Goal: Book appointment/travel/reservation

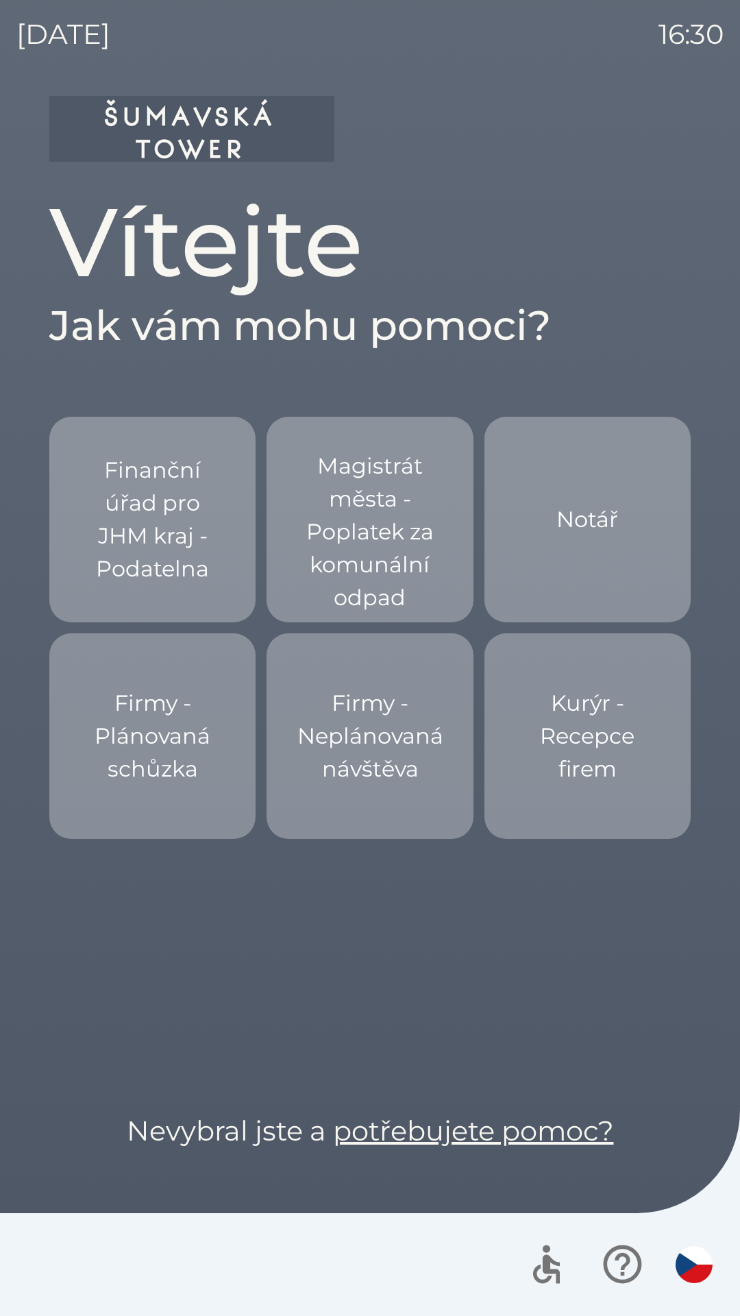
click at [180, 542] on p "Finanční úřad pro JHM kraj - Podatelna" at bounding box center [152, 520] width 141 height 132
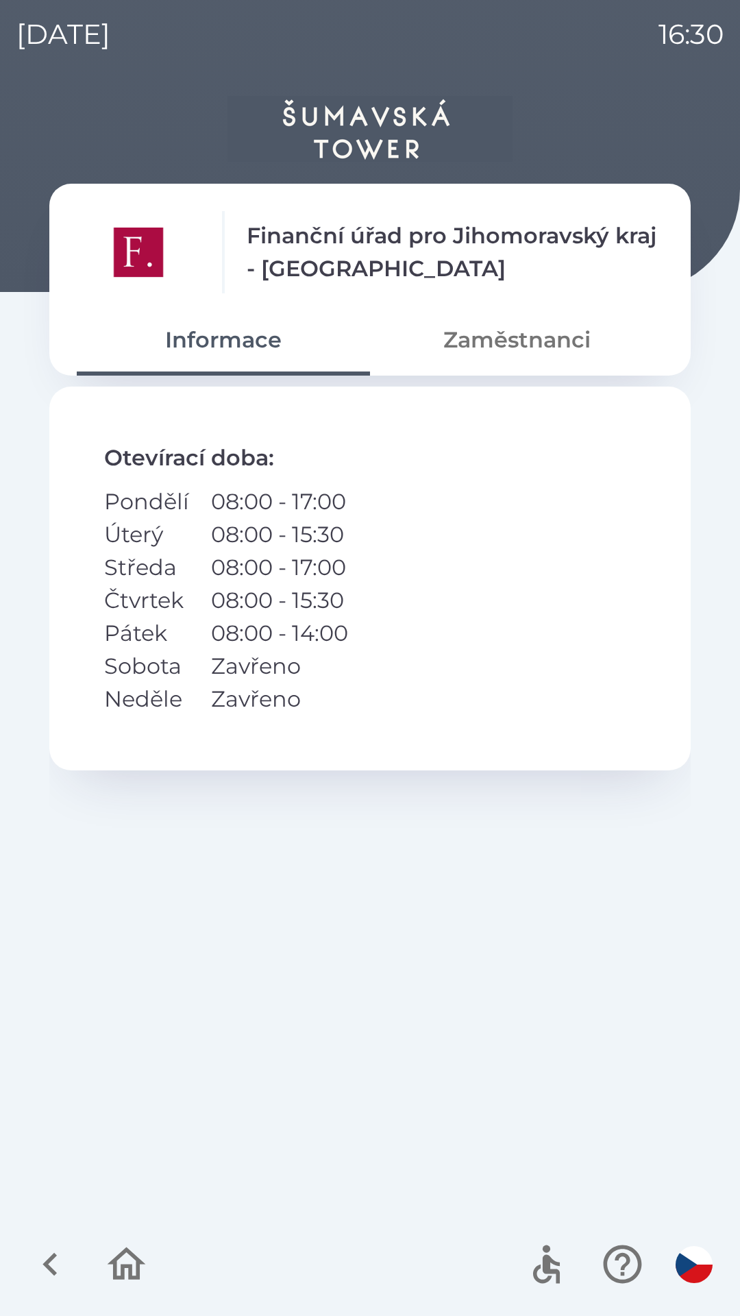
click at [501, 335] on button "Zaměstnanci" at bounding box center [516, 339] width 293 height 49
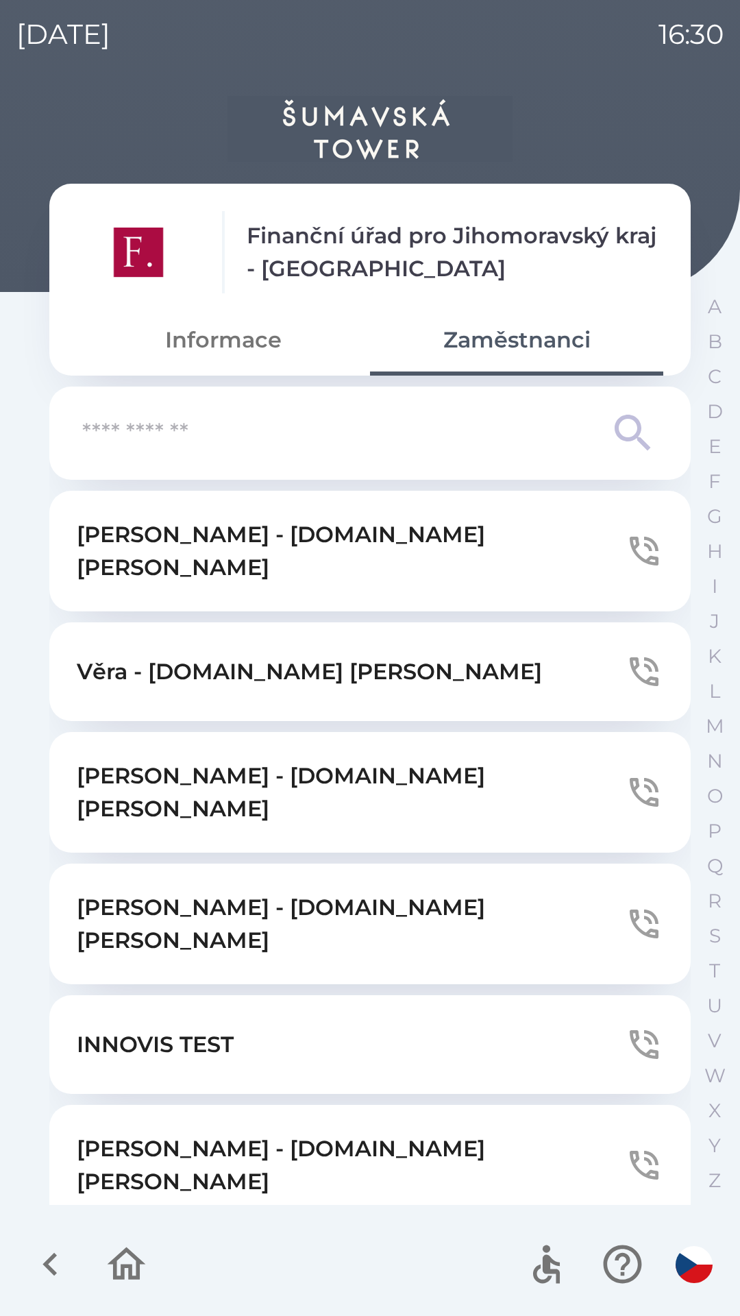
click at [223, 350] on button "Informace" at bounding box center [223, 339] width 293 height 49
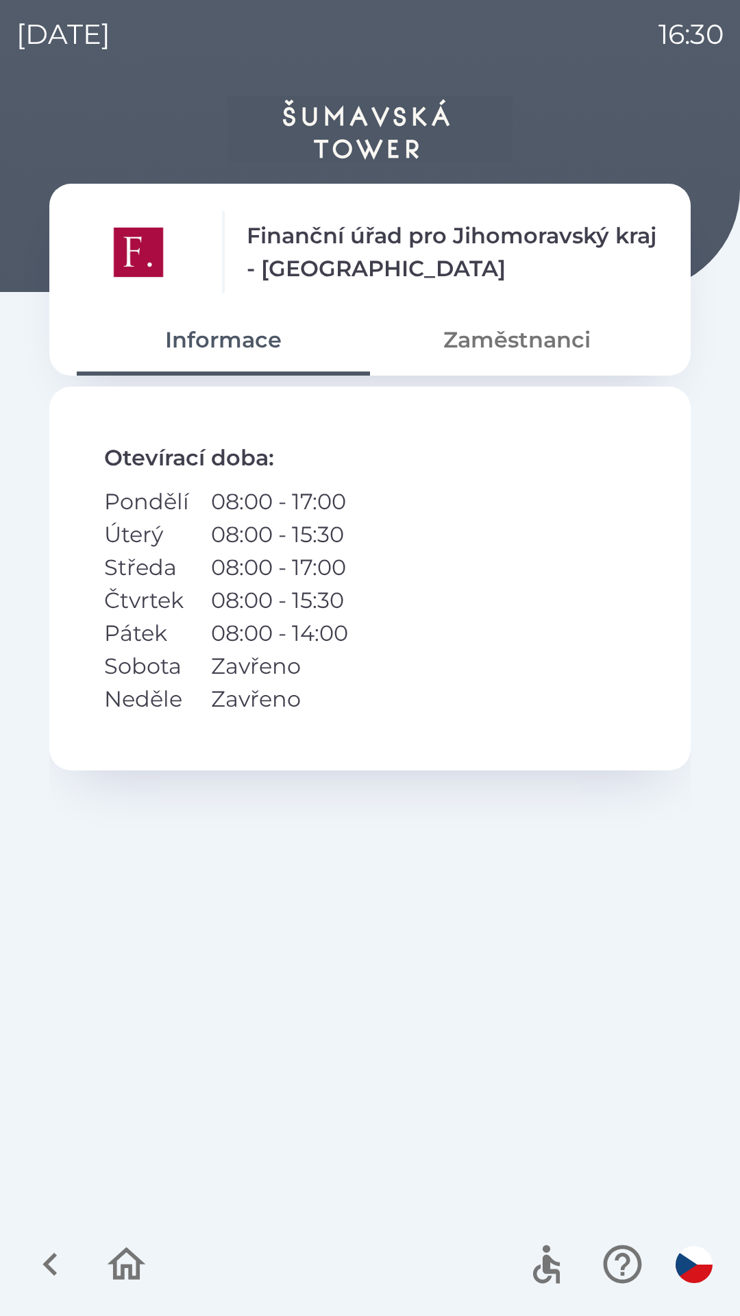
click at [78, 1277] on div at bounding box center [88, 1264] width 133 height 57
click at [54, 1273] on icon "button" at bounding box center [50, 1264] width 14 height 23
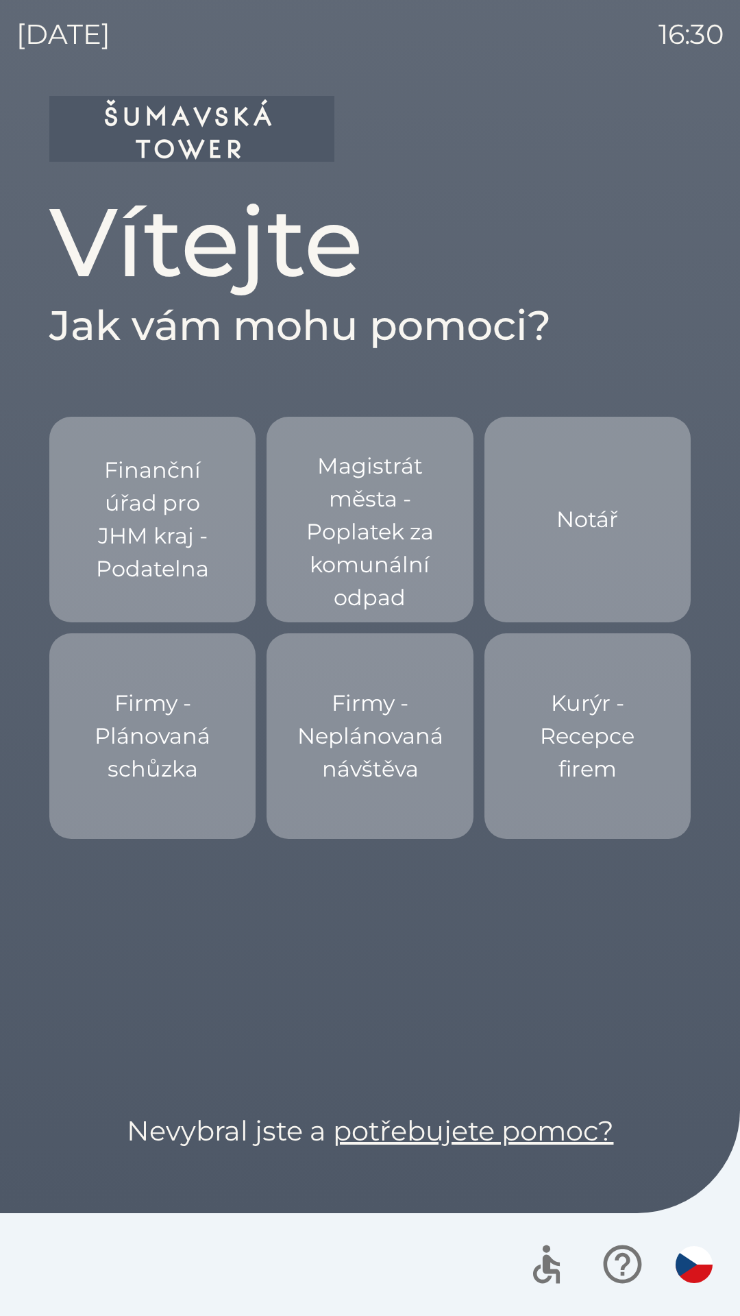
click at [588, 742] on p "Kurýr - Recepce firem" at bounding box center [588, 736] width 141 height 99
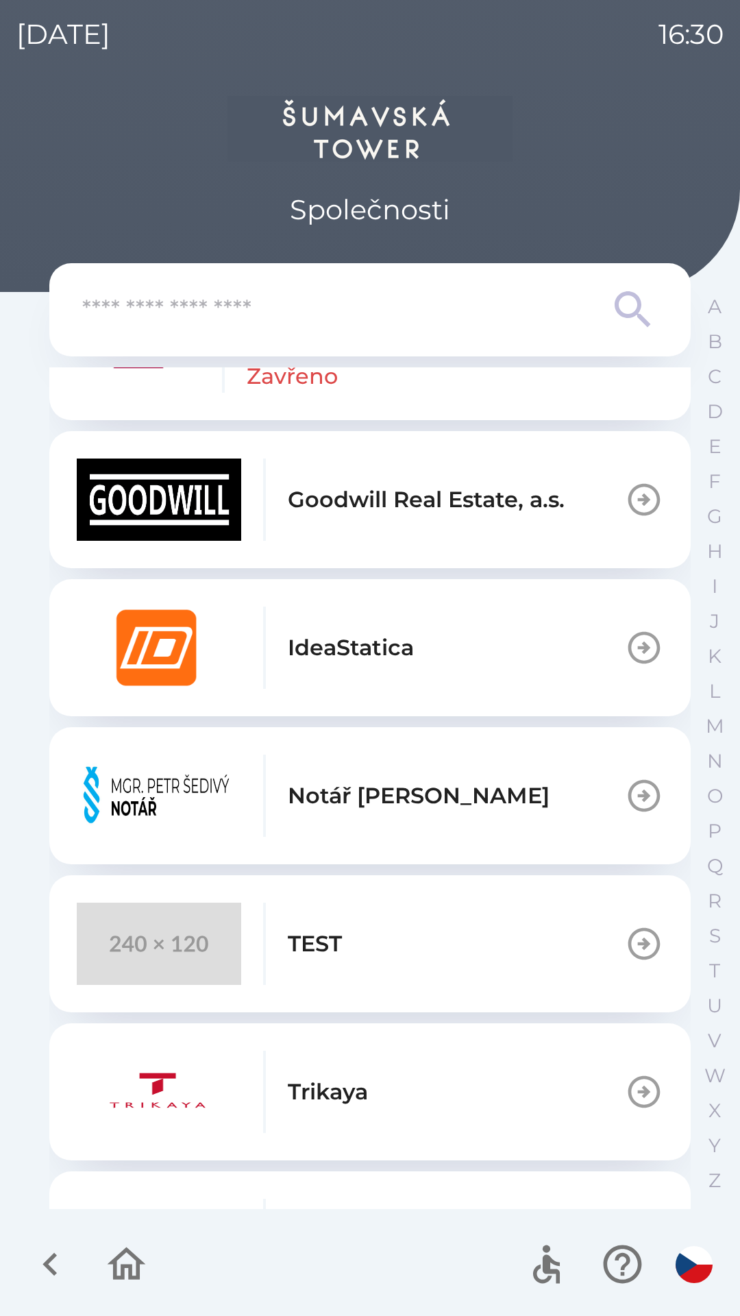
scroll to position [694, 0]
click at [440, 949] on button "TEST" at bounding box center [370, 943] width 642 height 137
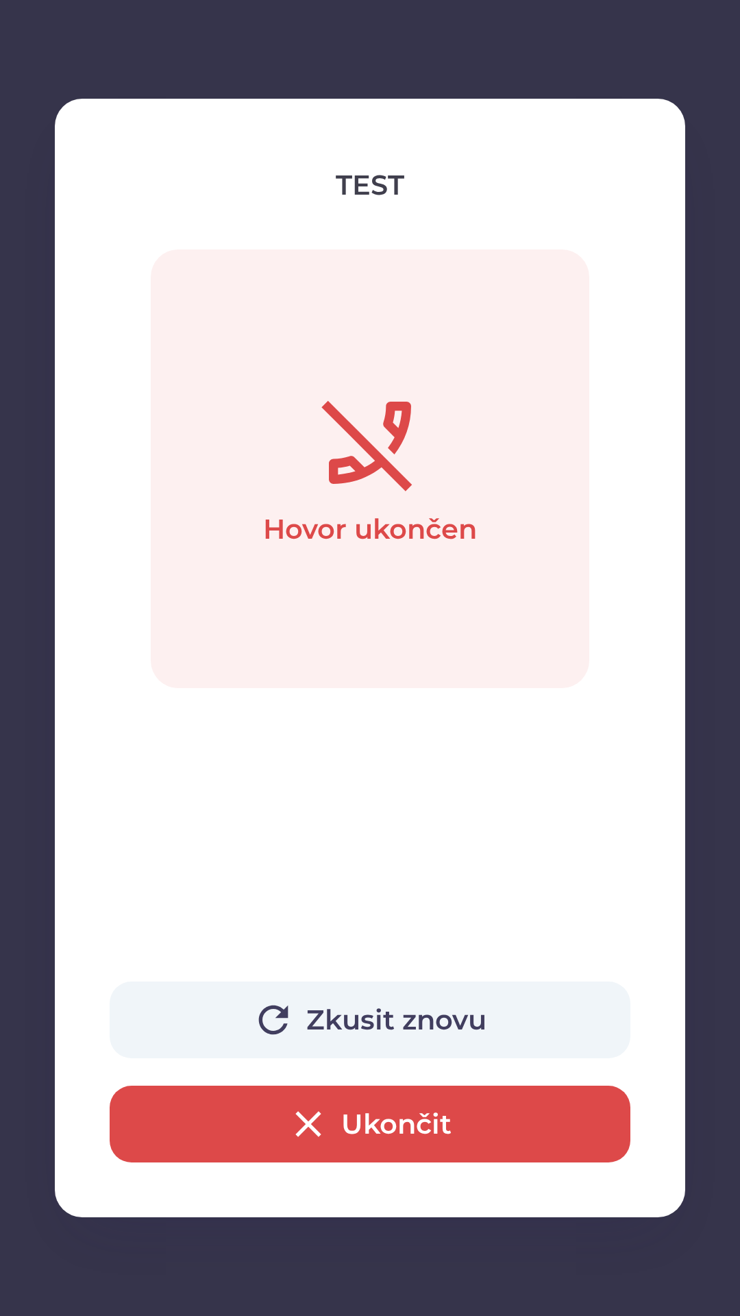
click at [306, 1024] on button "Zkusit znovu" at bounding box center [370, 1020] width 521 height 77
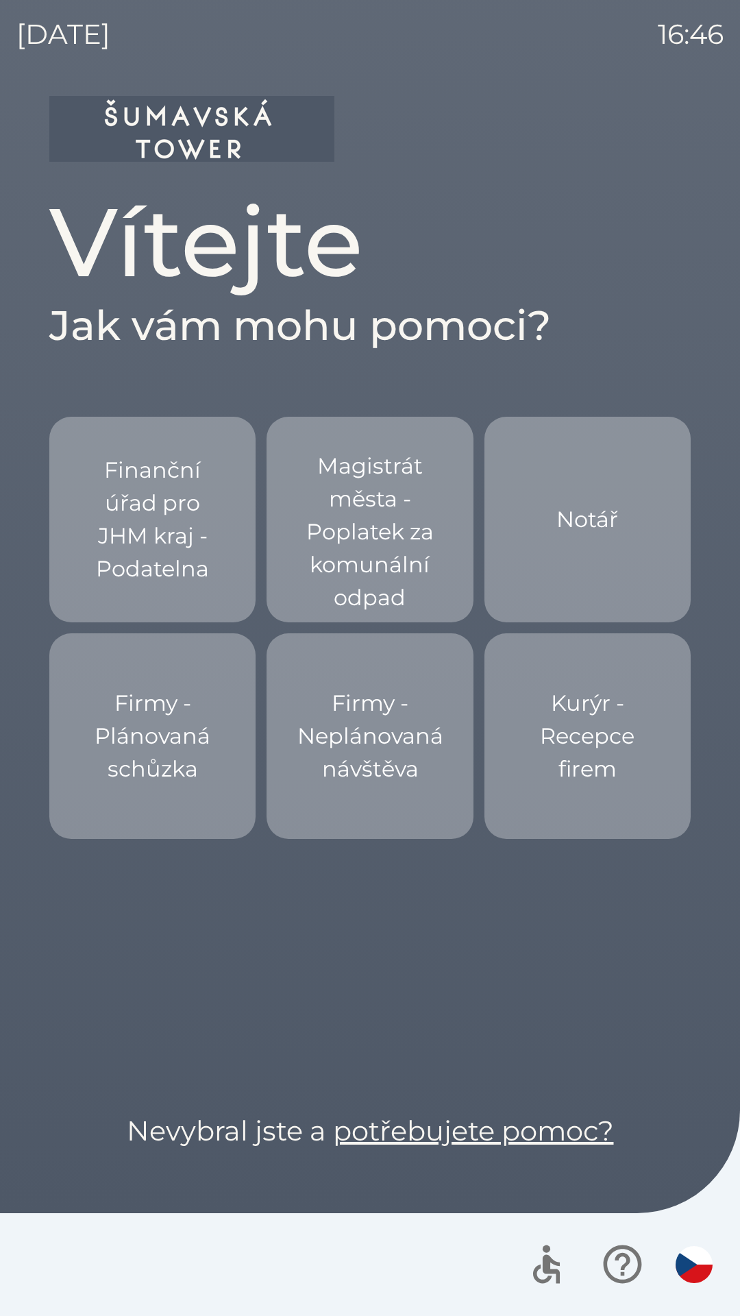
click at [387, 507] on p "Magistrát města - Poplatek za komunální odpad" at bounding box center [370, 532] width 141 height 165
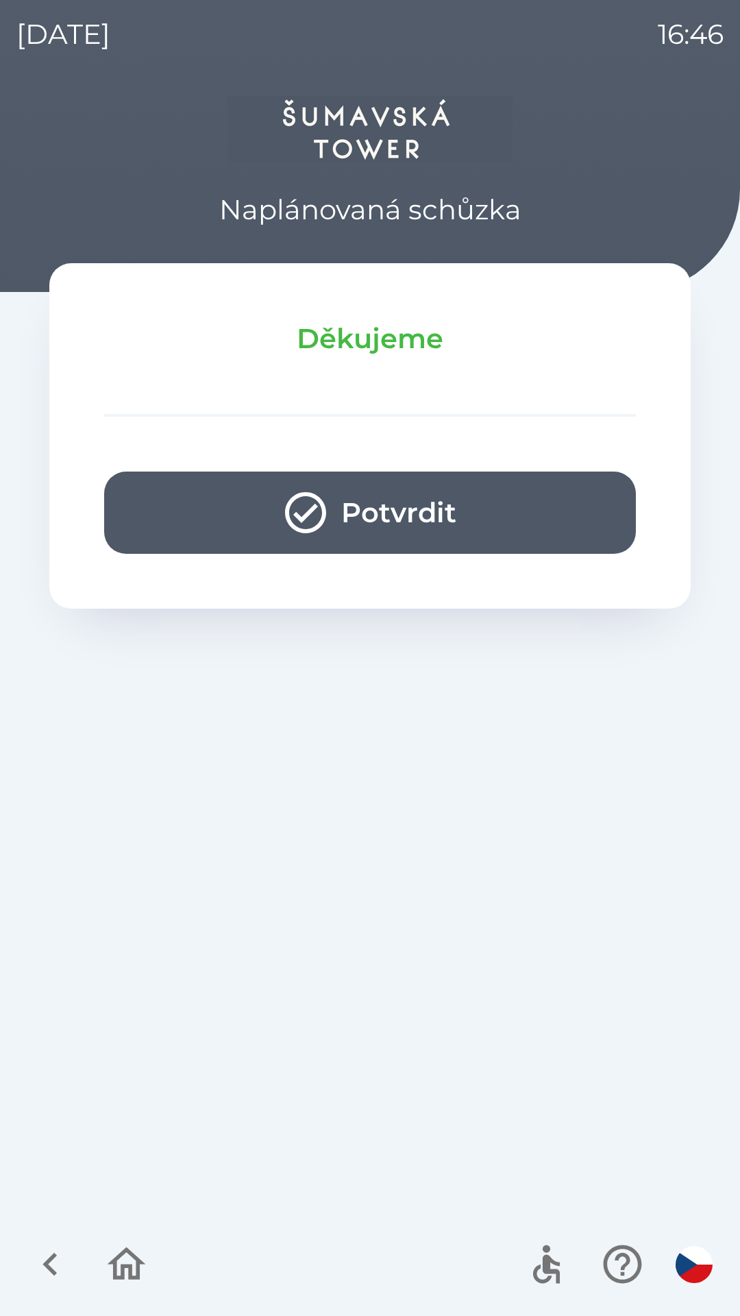
click at [417, 515] on button "Potvrdit" at bounding box center [370, 513] width 532 height 82
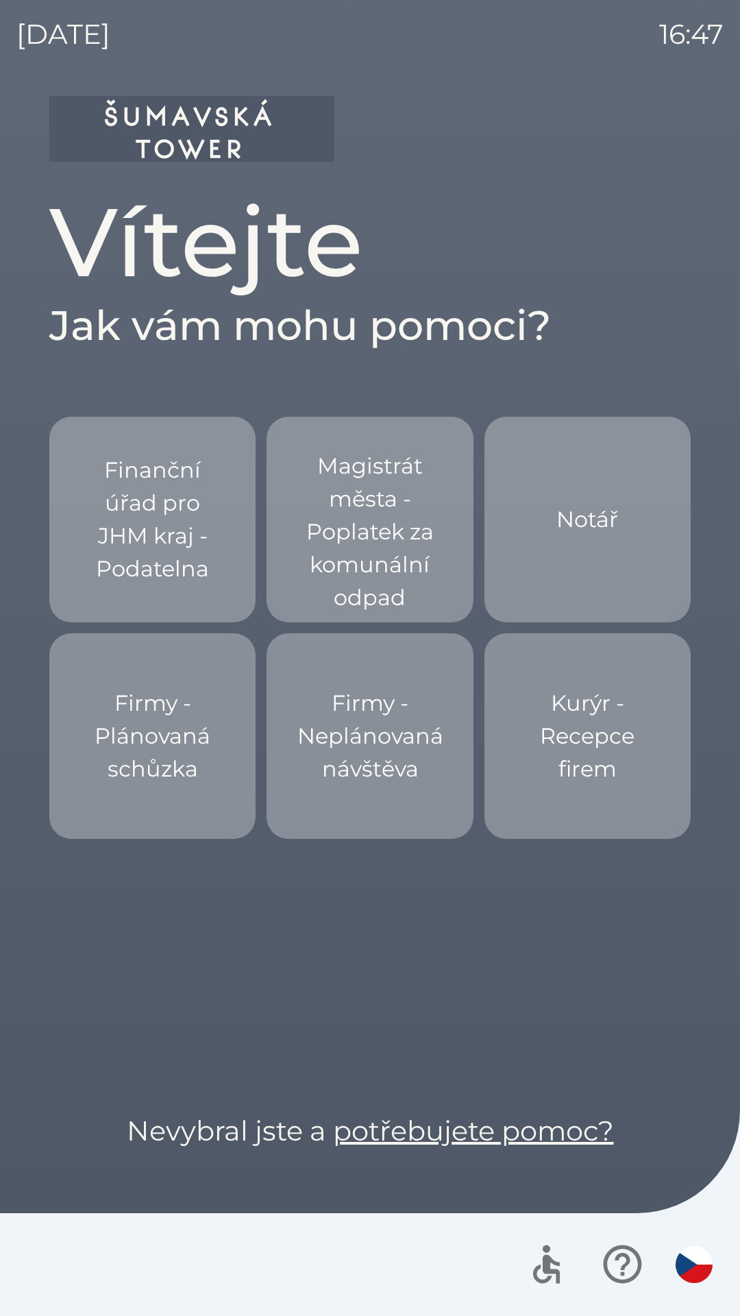
click at [599, 520] on p "Notář" at bounding box center [588, 519] width 62 height 33
click at [594, 535] on p "Notář" at bounding box center [588, 519] width 62 height 33
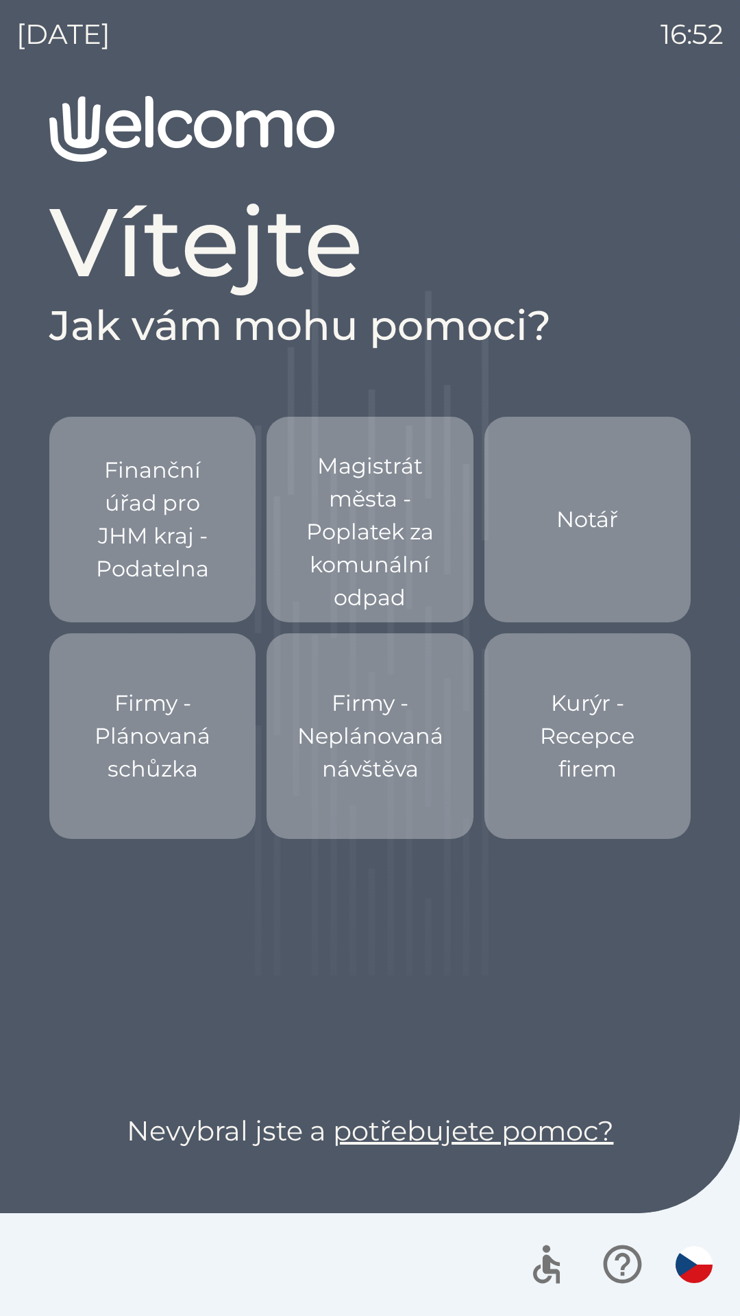
click at [609, 726] on p "Kurýr - Recepce firem" at bounding box center [588, 736] width 141 height 99
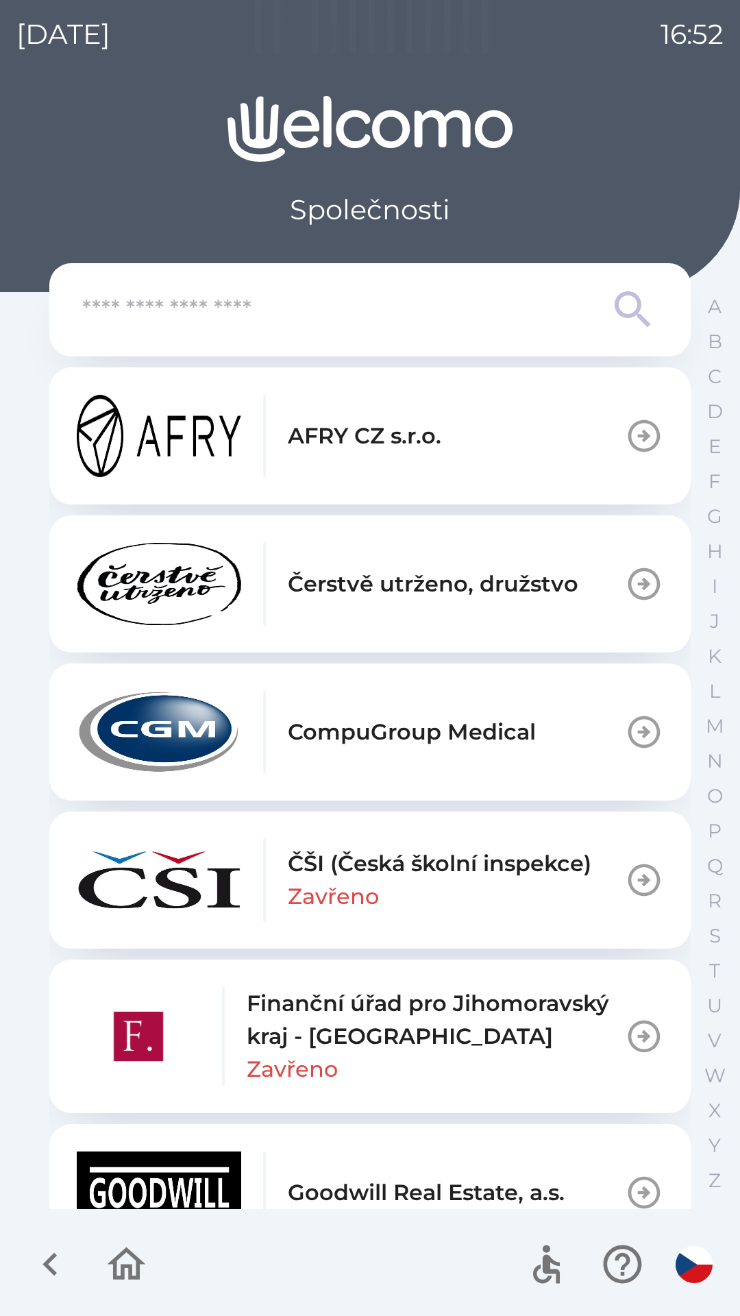
click at [137, 1274] on icon "button" at bounding box center [127, 1264] width 38 height 33
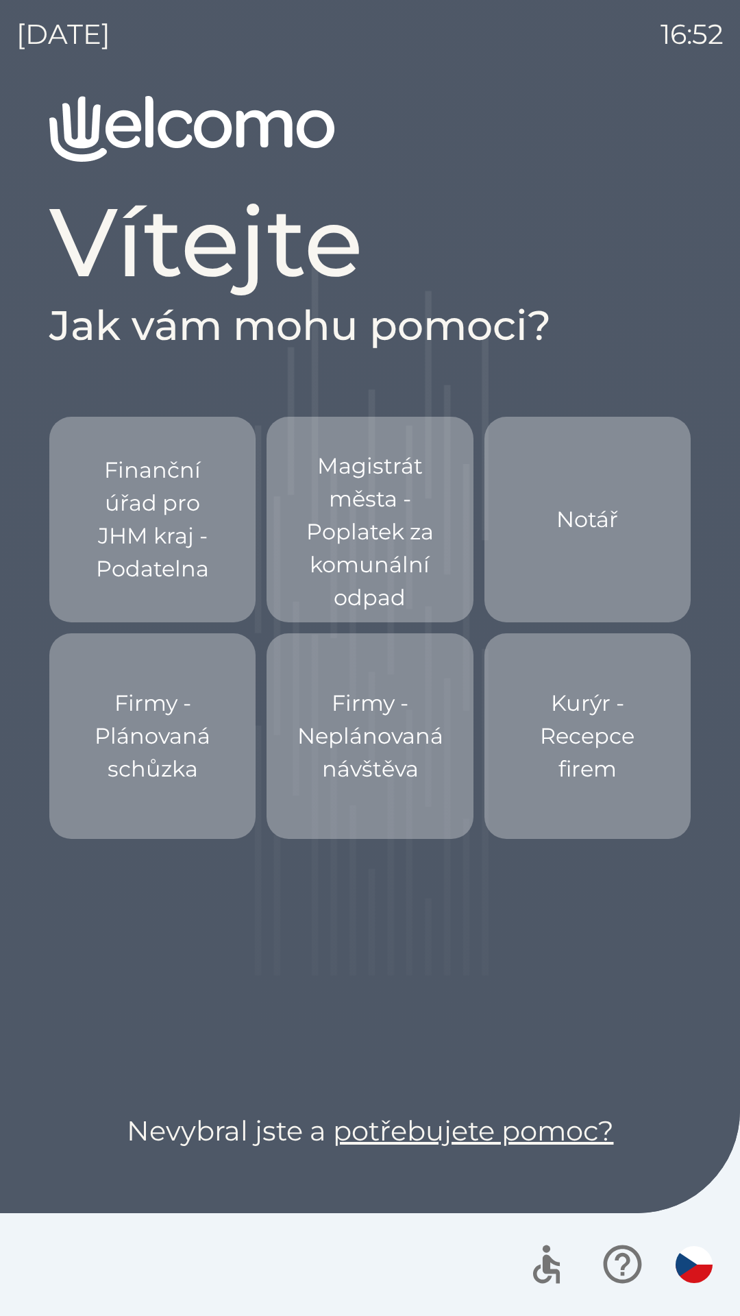
click at [322, 740] on p "Firmy - Neplánovaná návštěva" at bounding box center [371, 736] width 146 height 99
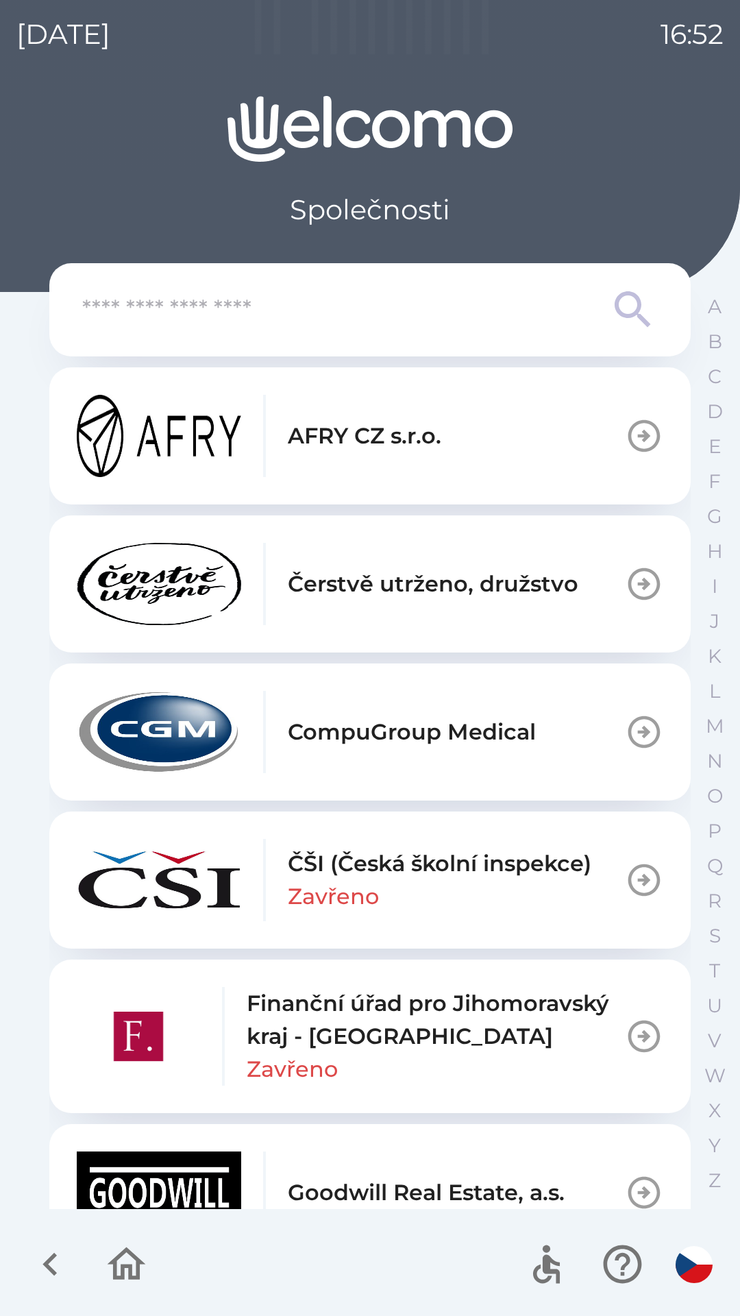
click at [134, 1286] on icon "button" at bounding box center [127, 1264] width 46 height 46
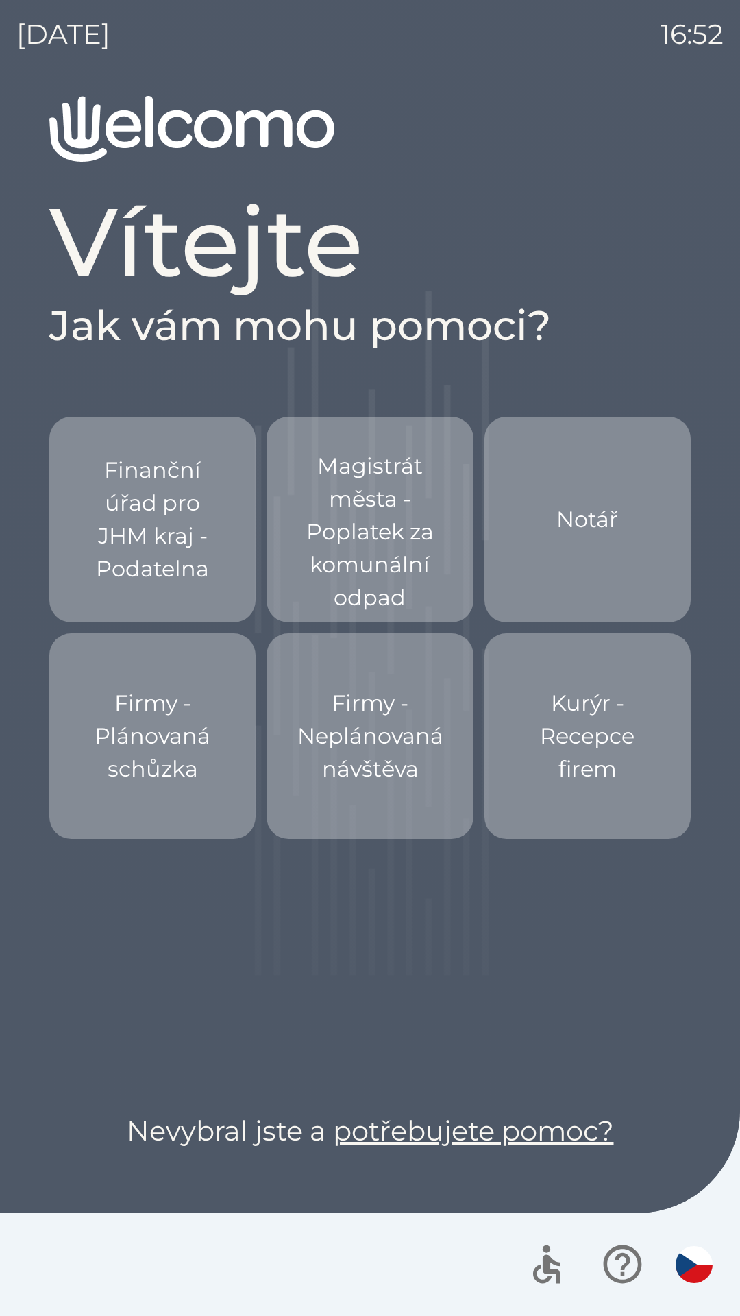
click at [134, 728] on p "Firmy - Plánovaná schůzka" at bounding box center [152, 736] width 141 height 99
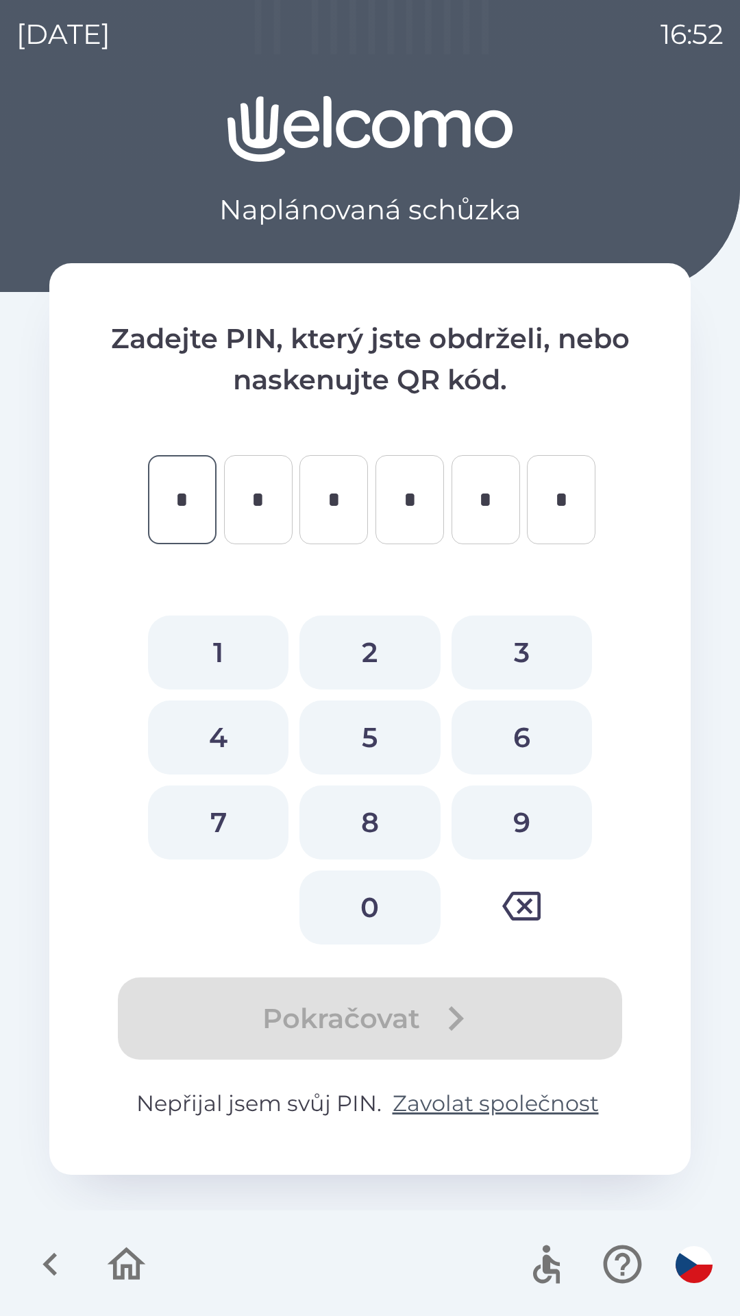
click at [126, 1269] on icon "button" at bounding box center [127, 1264] width 46 height 46
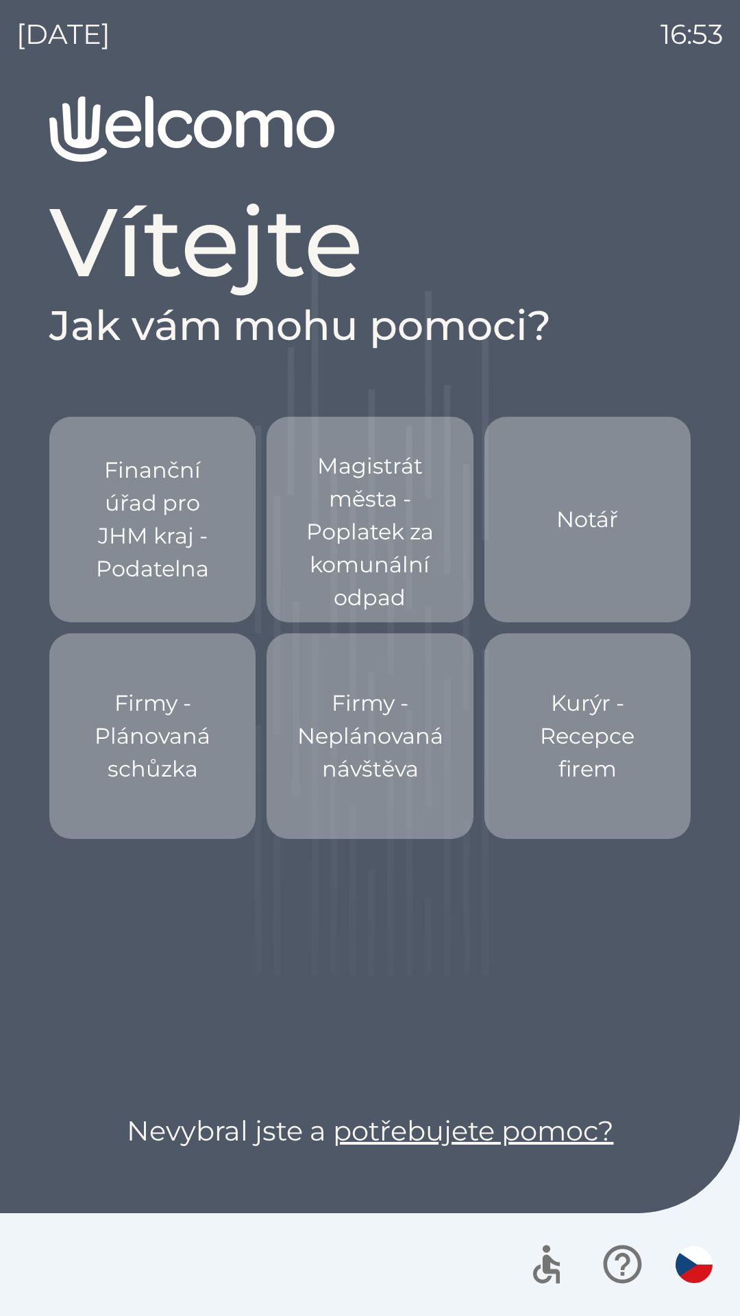
click at [319, 337] on h2 "Jak vám mohu pomoci?" at bounding box center [370, 325] width 642 height 51
click at [583, 713] on p "Kurýr - Recepce firem" at bounding box center [588, 736] width 141 height 99
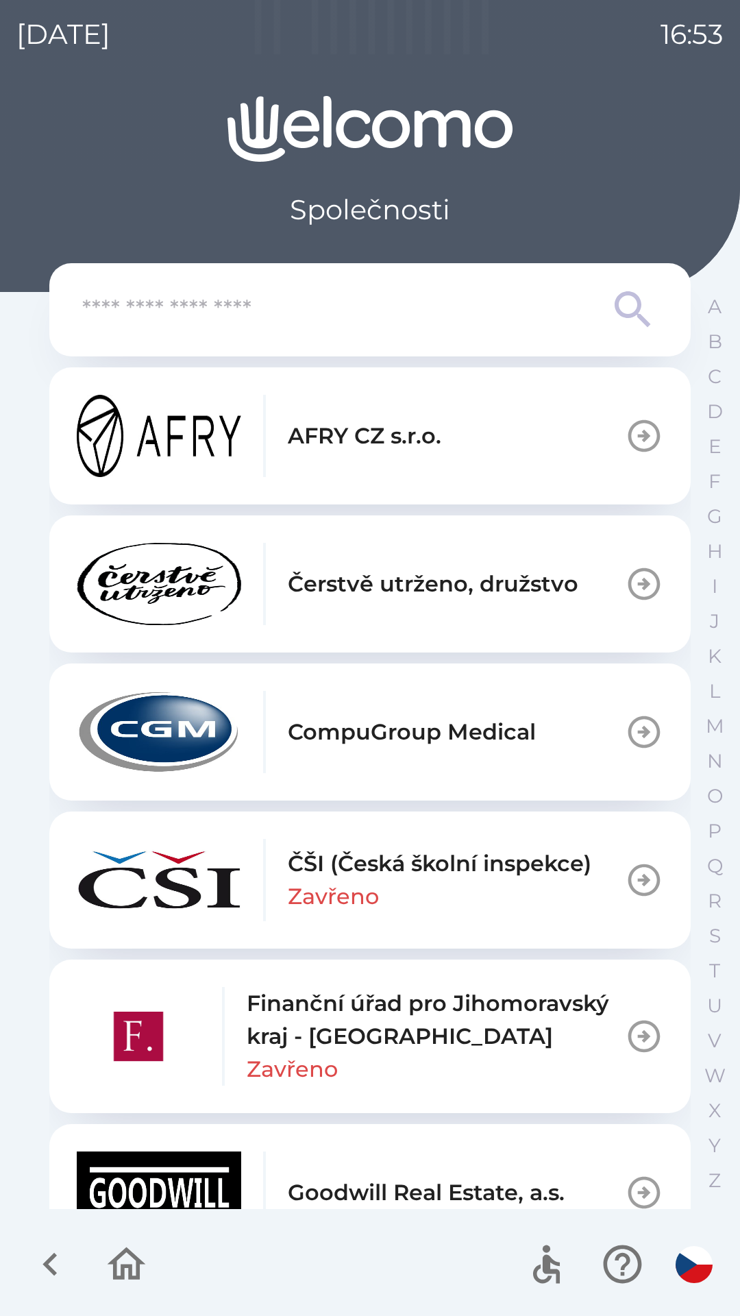
click at [147, 1292] on div at bounding box center [88, 1264] width 133 height 57
click at [138, 1271] on icon "button" at bounding box center [127, 1264] width 38 height 33
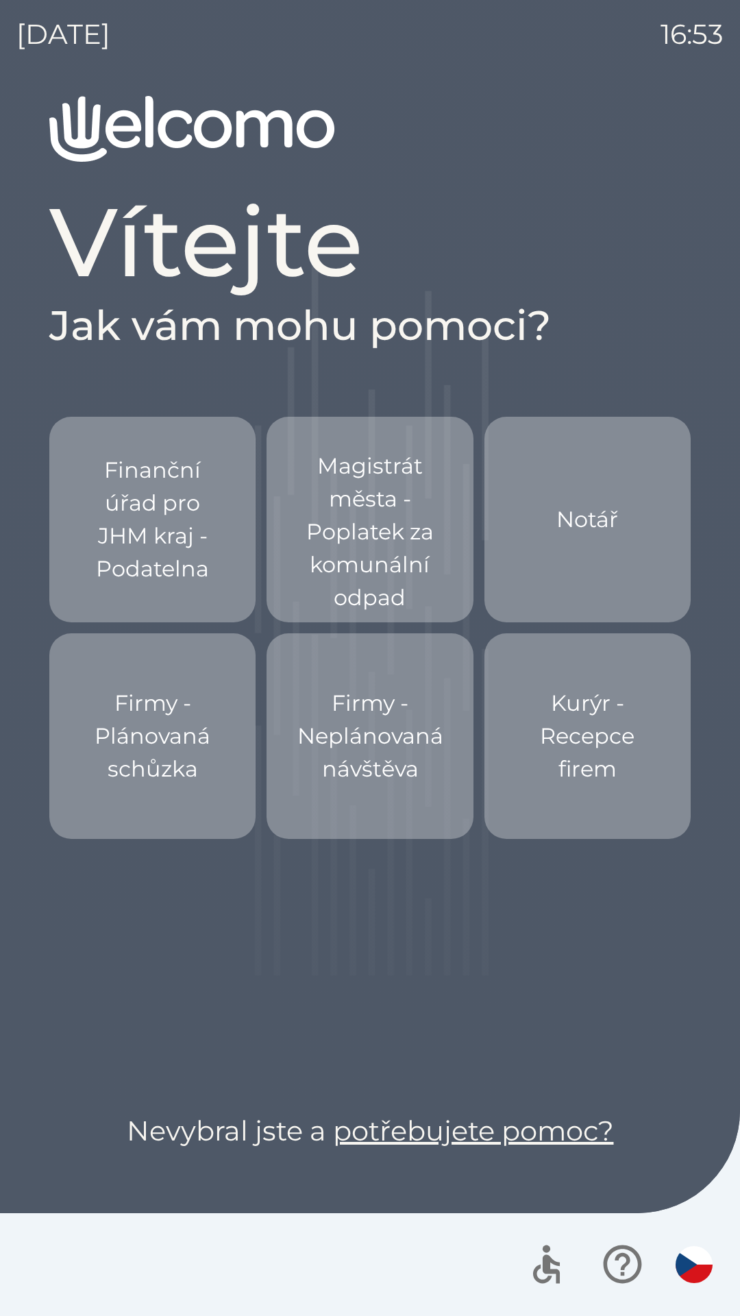
click at [351, 742] on p "Firmy - Neplánovaná návštěva" at bounding box center [371, 736] width 146 height 99
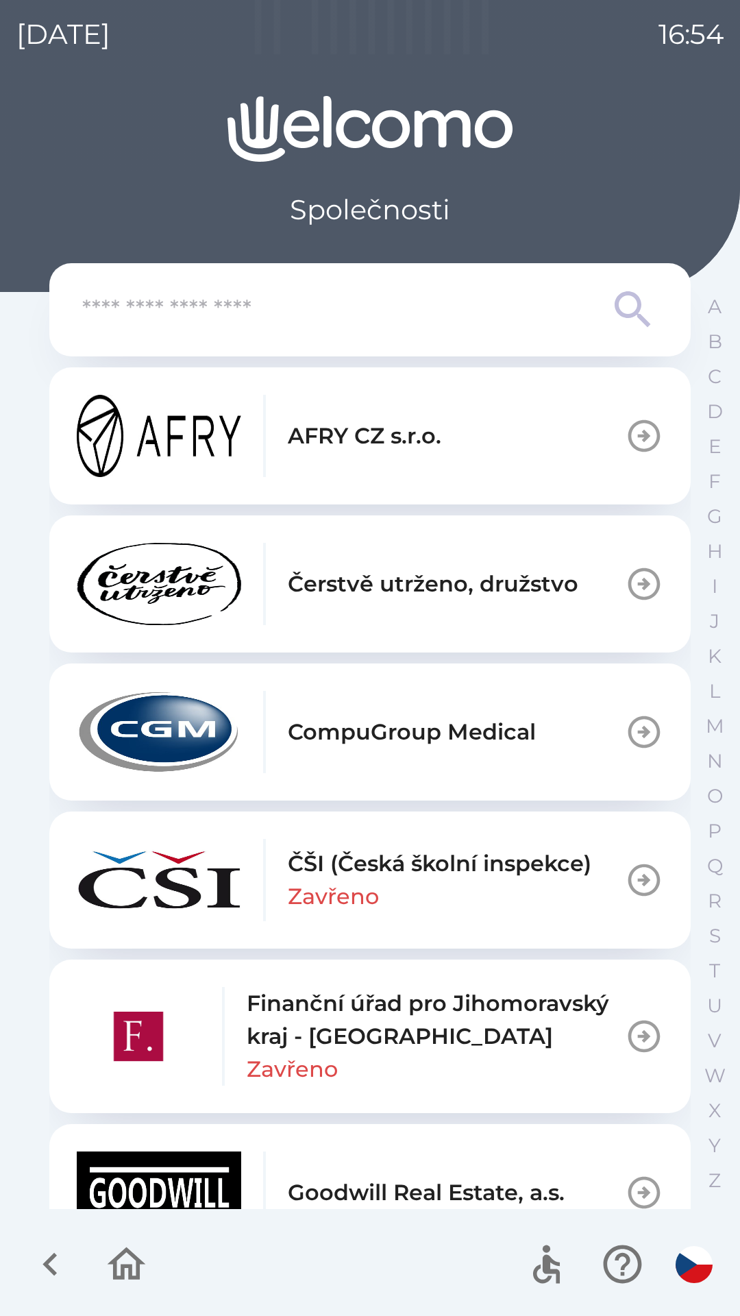
click at [124, 1283] on icon "button" at bounding box center [127, 1264] width 46 height 46
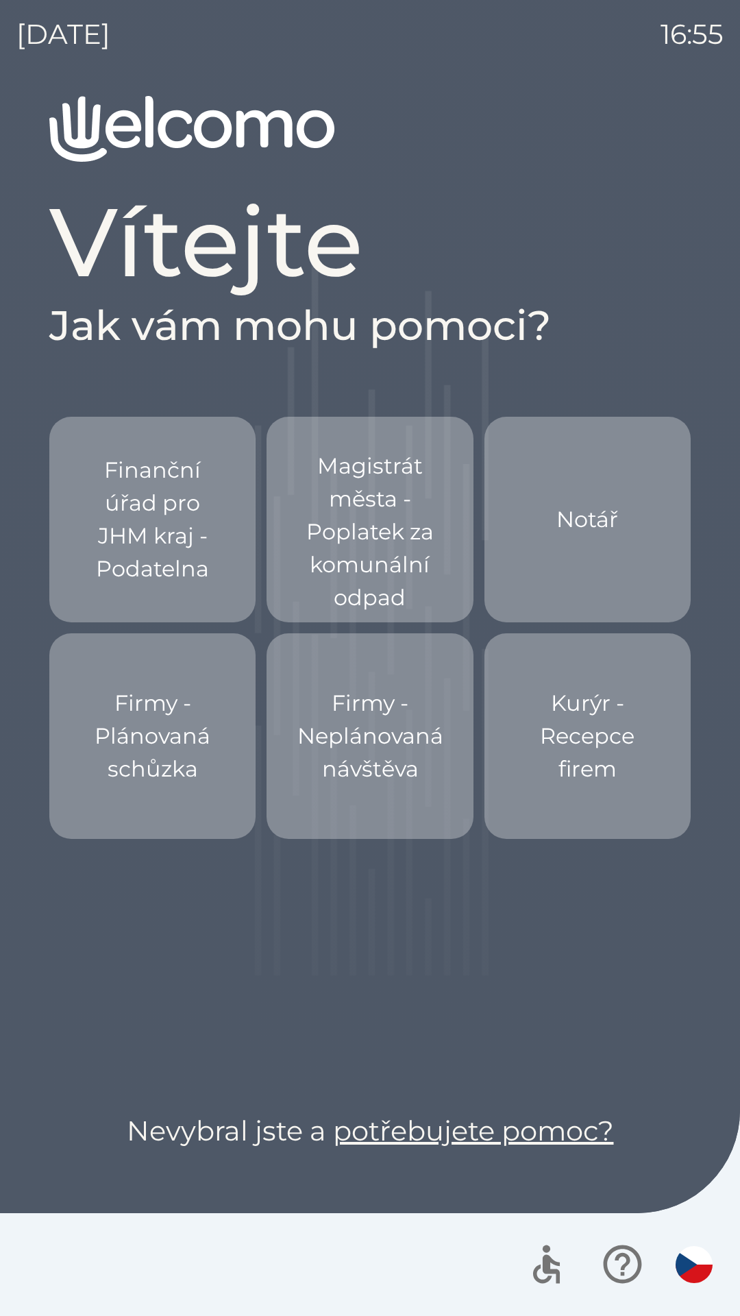
click at [588, 516] on p "Notář" at bounding box center [588, 519] width 62 height 33
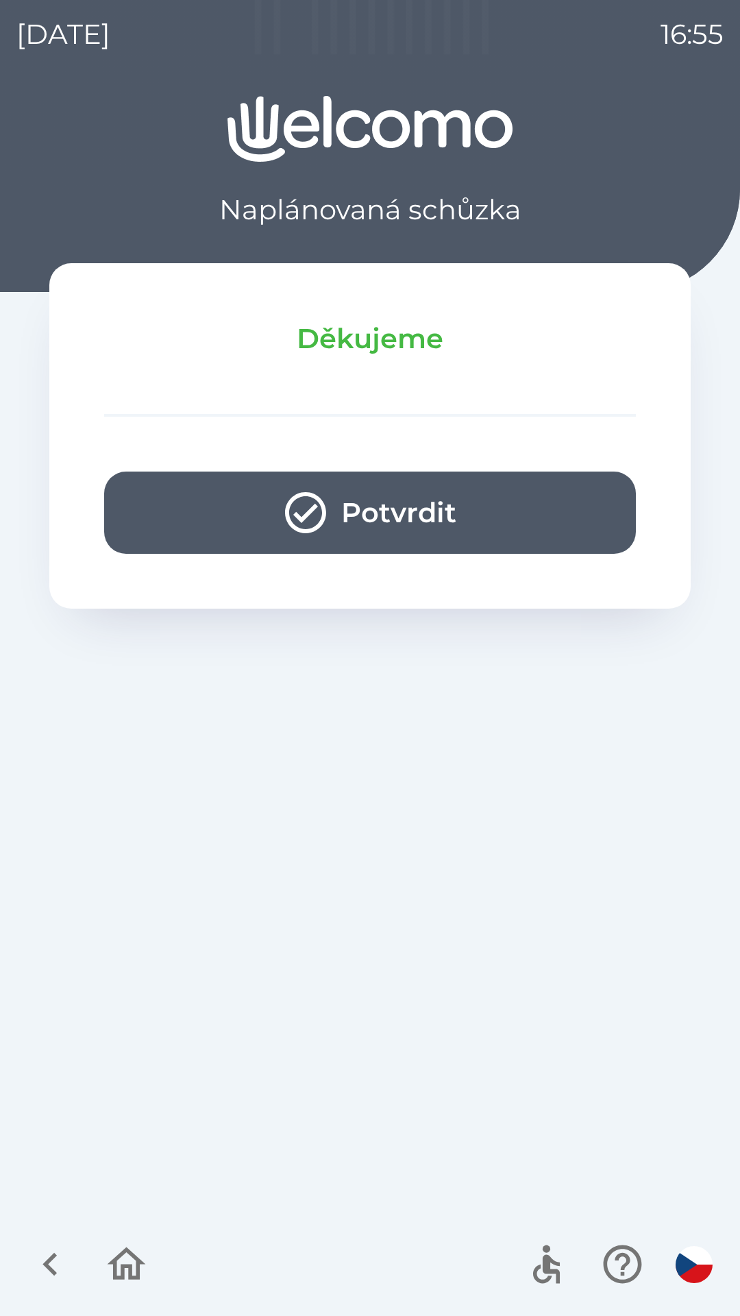
click at [134, 1289] on button "button" at bounding box center [126, 1264] width 57 height 57
